Goal: Information Seeking & Learning: Learn about a topic

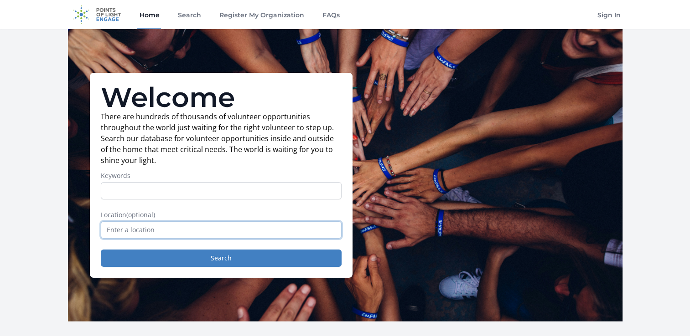
click at [262, 236] on input "text" at bounding box center [221, 230] width 241 height 17
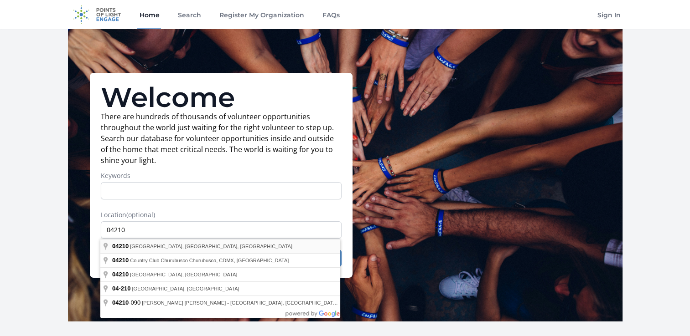
type input "Auburn, ME 04210, USA"
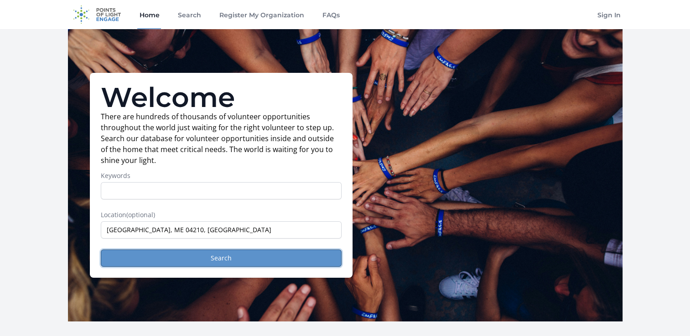
click at [211, 257] on button "Search" at bounding box center [221, 258] width 241 height 17
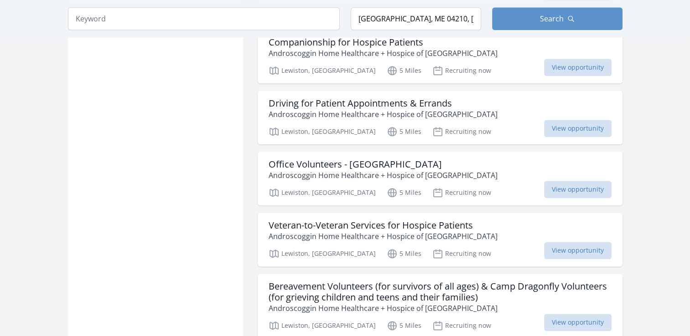
scroll to position [1065, 0]
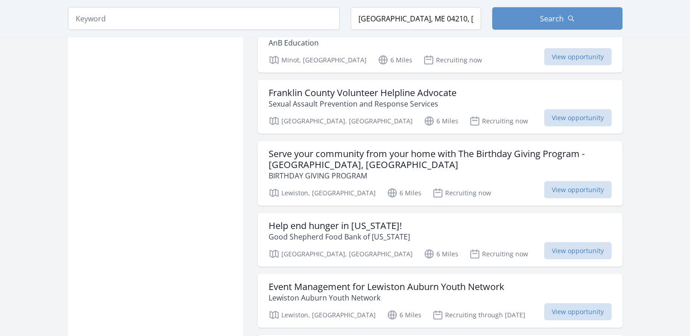
scroll to position [2027, 0]
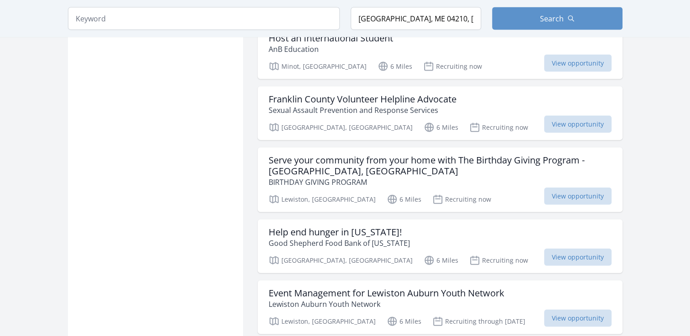
click at [360, 238] on p "Good Shepherd Food Bank of Maine" at bounding box center [338, 243] width 141 height 11
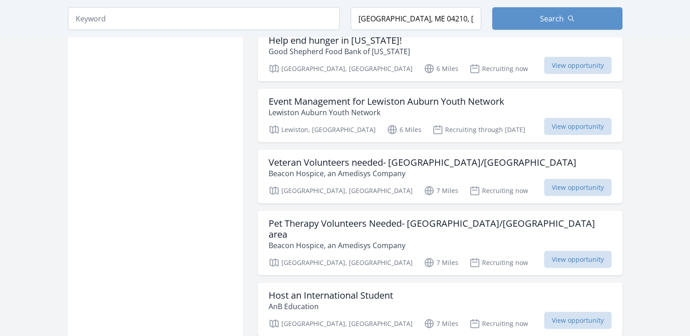
scroll to position [2212, 0]
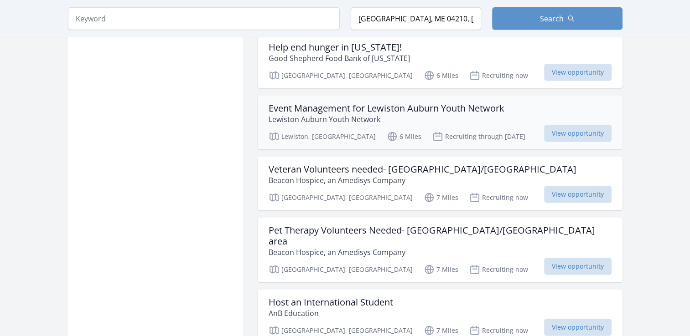
click at [425, 103] on h3 "Event Management for Lewiston Auburn Youth Network" at bounding box center [386, 108] width 236 height 11
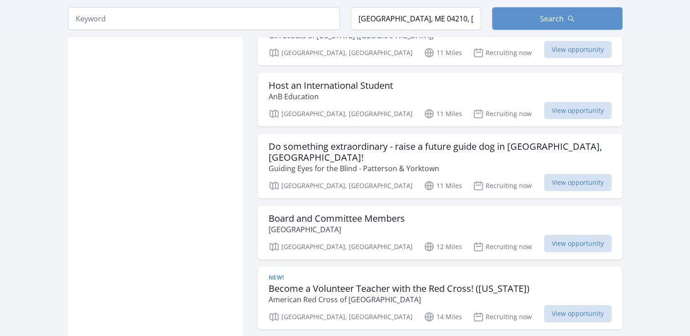
scroll to position [2813, 0]
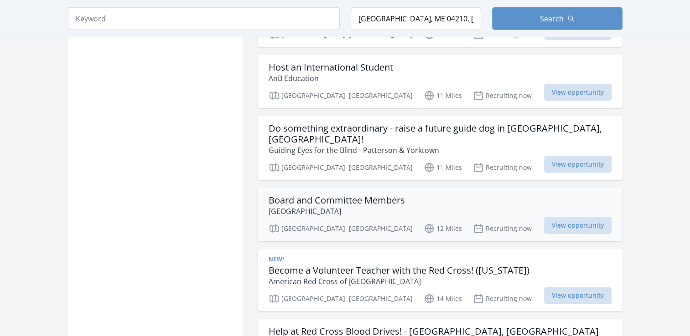
click at [292, 195] on h3 "Board and Committee Members" at bounding box center [336, 200] width 136 height 11
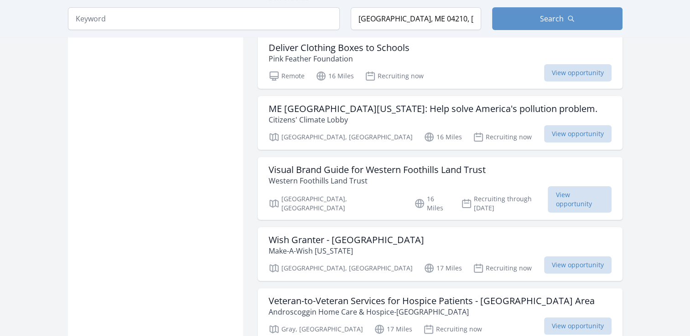
scroll to position [3597, 0]
click at [294, 245] on p "Make-A-Wish [US_STATE]" at bounding box center [345, 250] width 155 height 11
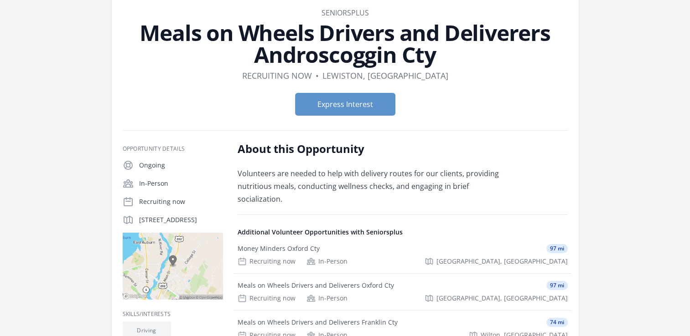
scroll to position [45, 0]
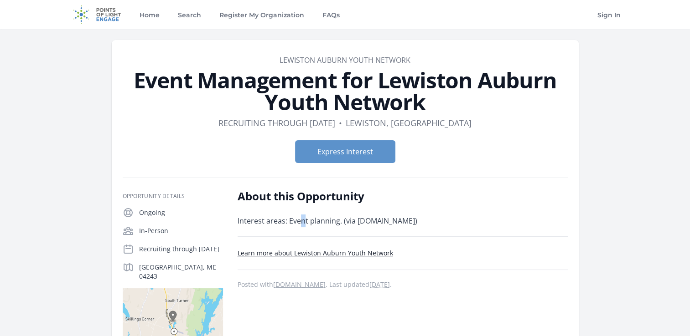
drag, startPoint x: 0, startPoint y: 0, endPoint x: 303, endPoint y: 223, distance: 376.1
click at [303, 223] on p "Interest areas: Event planning. (via catchafire.org)" at bounding box center [370, 221] width 267 height 13
click at [295, 257] on link "Learn more about Lewiston Auburn Youth Network" at bounding box center [314, 253] width 155 height 9
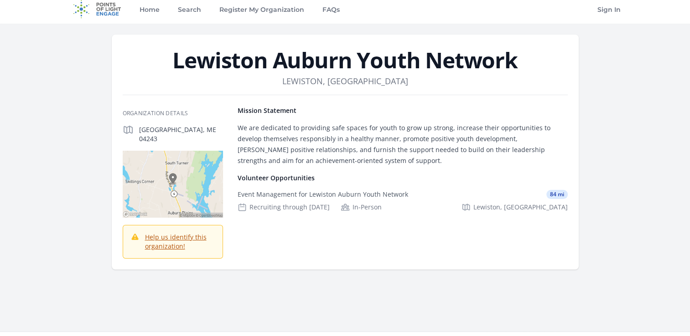
scroll to position [6, 0]
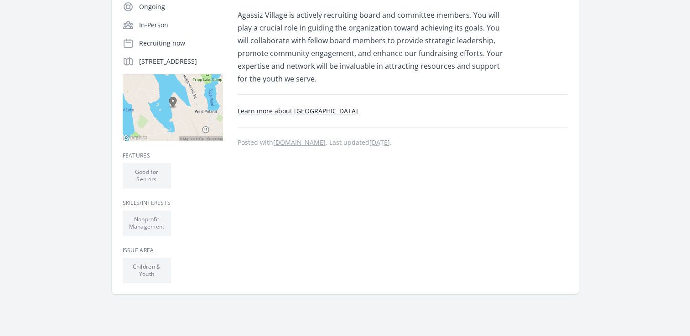
scroll to position [201, 0]
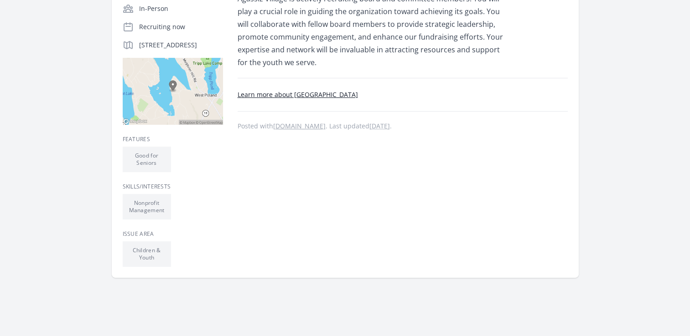
click at [318, 94] on link "Learn more about [GEOGRAPHIC_DATA]" at bounding box center [297, 94] width 120 height 9
